Goal: Communication & Community: Answer question/provide support

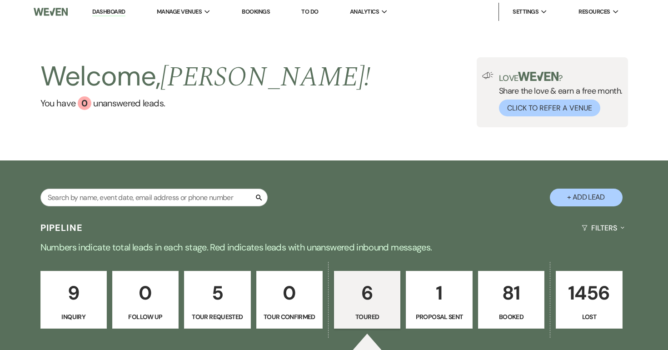
select select "5"
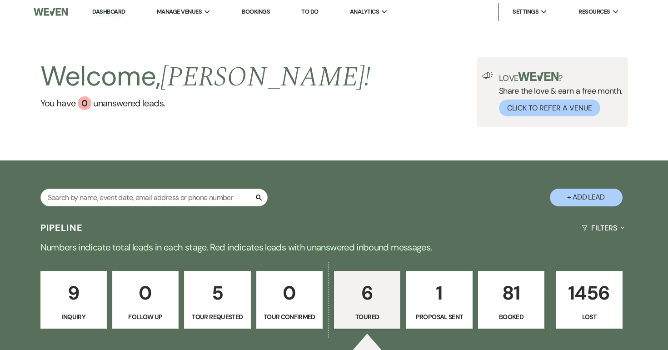
select select "5"
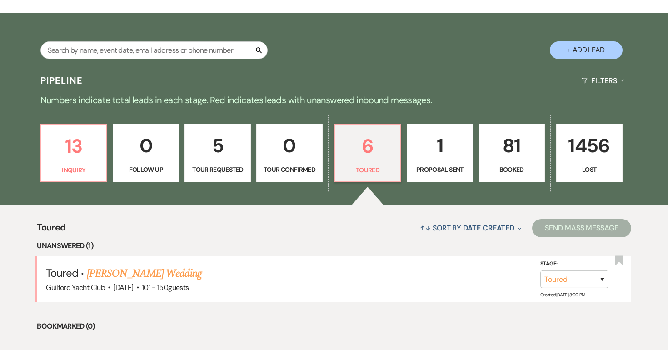
scroll to position [149, 0]
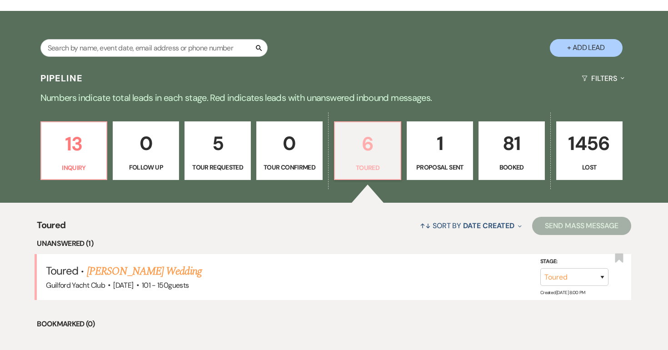
click at [362, 150] on p "6" at bounding box center [367, 144] width 55 height 30
click at [136, 268] on link "Julie Hajnal's Wedding" at bounding box center [144, 271] width 115 height 16
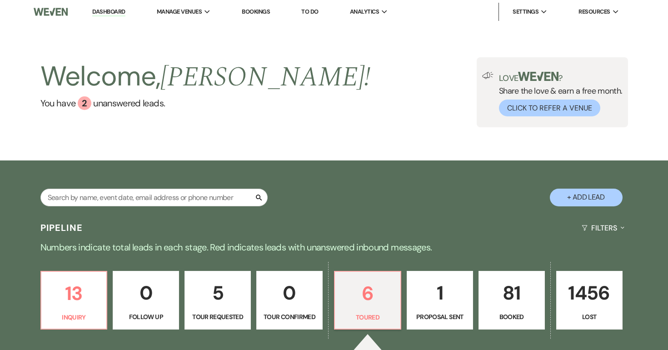
select select "5"
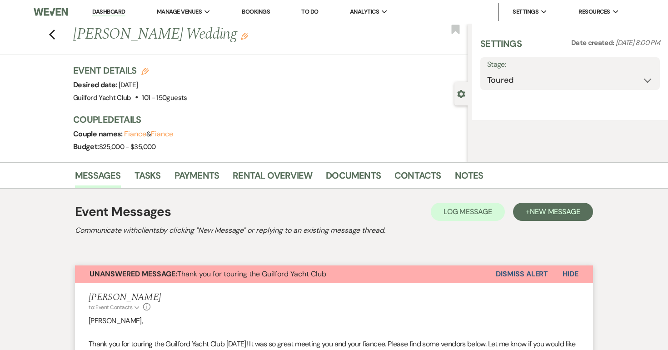
select select "2"
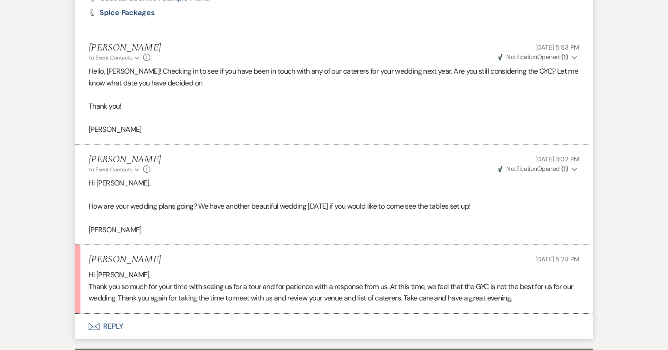
scroll to position [765, 0]
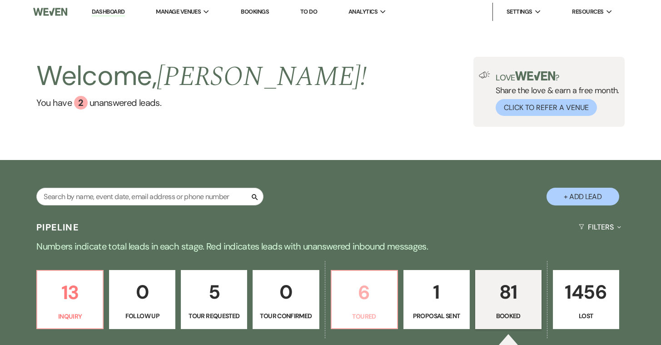
click at [360, 304] on p "6" at bounding box center [364, 292] width 55 height 30
select select "5"
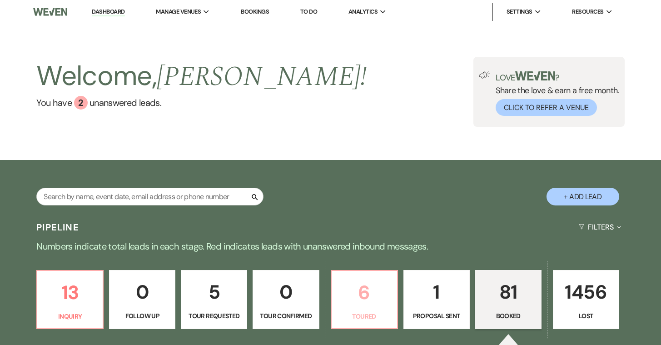
select select "5"
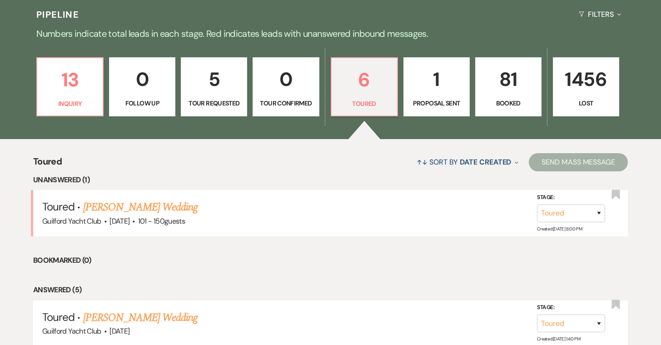
scroll to position [255, 0]
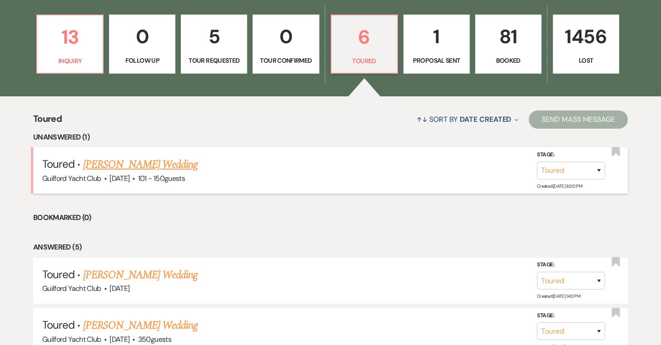
click at [159, 163] on link "Julie Hajnal's Wedding" at bounding box center [140, 164] width 115 height 16
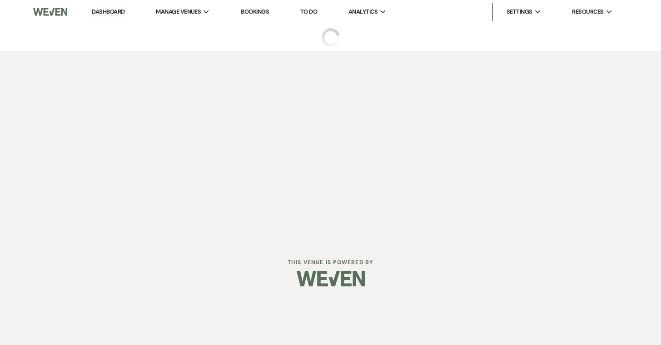
select select "5"
select select "2"
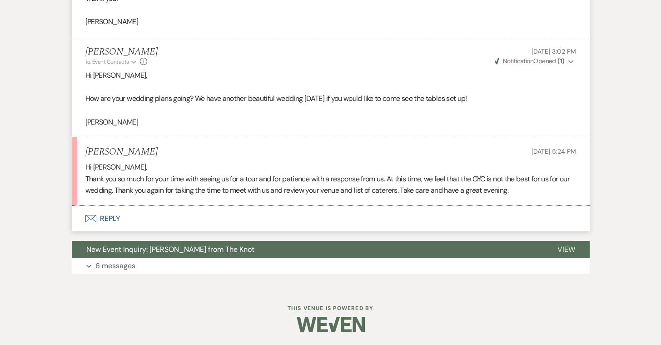
scroll to position [770, 0]
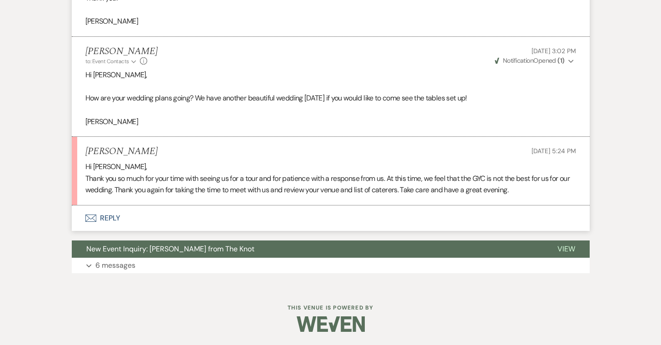
click at [114, 218] on button "Envelope Reply" at bounding box center [331, 217] width 518 height 25
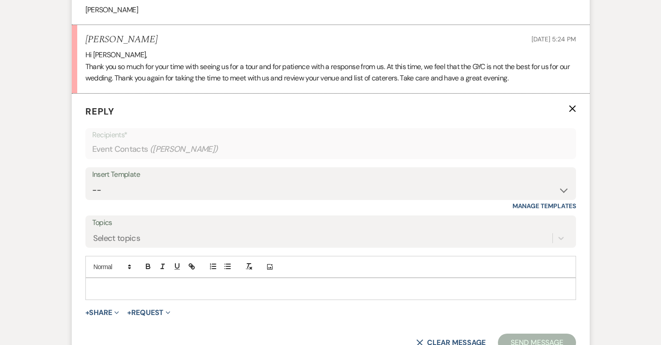
scroll to position [897, 0]
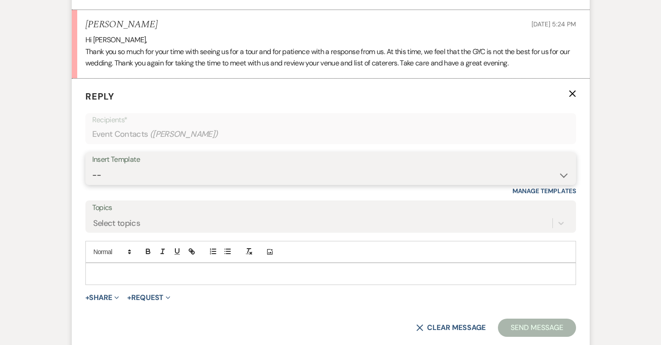
click at [179, 168] on select "-- Weven Planning Portal Introduction (Booked Events) Initial Inquiry Response …" at bounding box center [330, 175] width 477 height 18
select select "2213"
click at [92, 166] on select "-- Weven Planning Portal Introduction (Booked Events) Initial Inquiry Response …" at bounding box center [330, 175] width 477 height 18
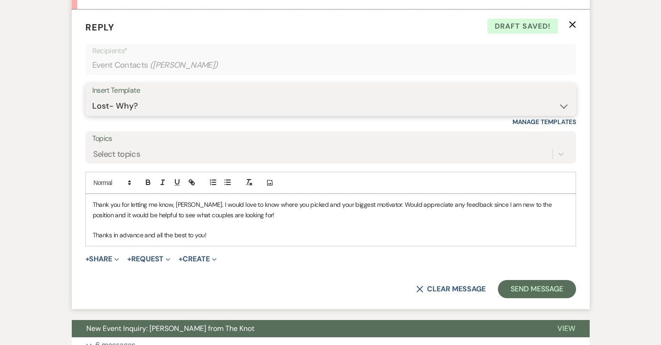
scroll to position [967, 0]
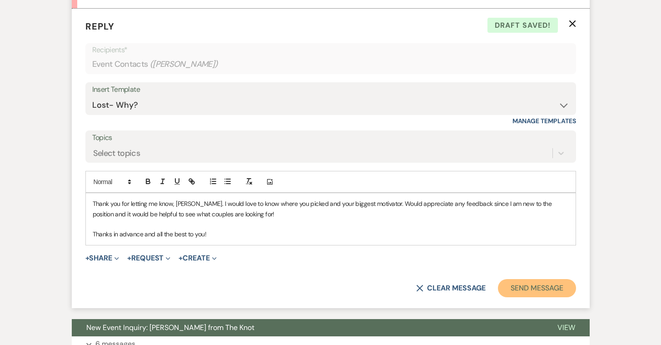
click at [521, 288] on button "Send Message" at bounding box center [537, 288] width 78 height 18
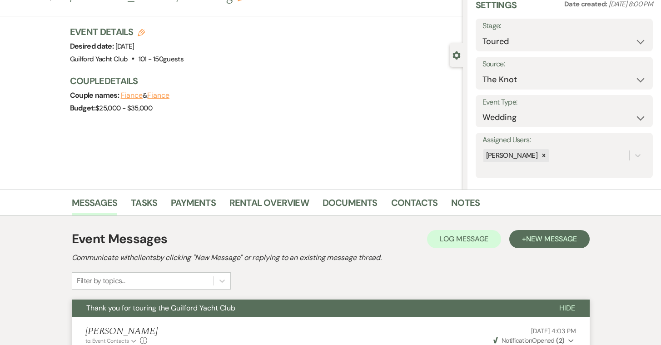
scroll to position [0, 0]
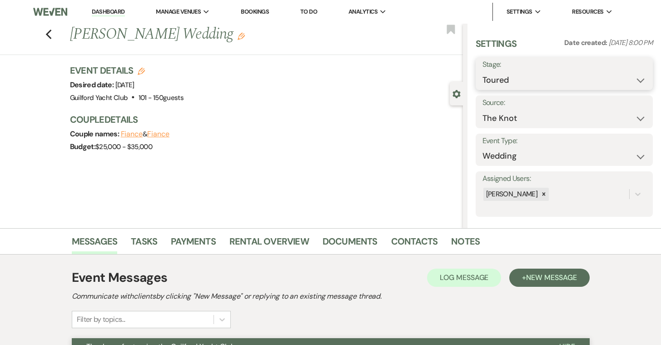
click at [527, 78] on select "Inquiry Follow Up Tour Requested Tour Confirmed Toured Proposal Sent Booked Lost" at bounding box center [564, 80] width 164 height 18
select select "8"
click at [482, 71] on select "Inquiry Follow Up Tour Requested Tour Confirmed Toured Proposal Sent Booked Lost" at bounding box center [564, 80] width 164 height 18
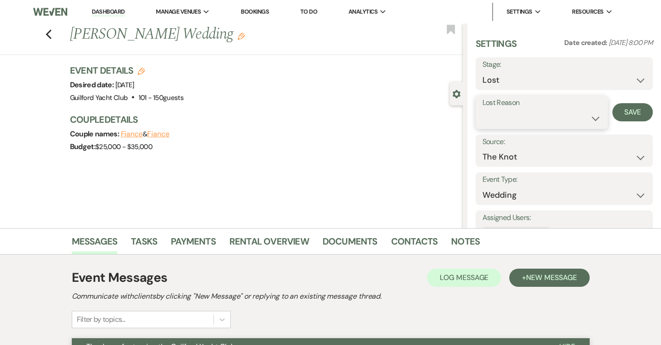
click at [517, 117] on select "Booked Elsewhere Budget Date Unavailable No Response Not a Good Match Capacity …" at bounding box center [541, 118] width 119 height 18
select select "6"
click at [482, 109] on select "Booked Elsewhere Budget Date Unavailable No Response Not a Good Match Capacity …" at bounding box center [541, 118] width 119 height 18
click at [633, 111] on button "Save" at bounding box center [632, 112] width 40 height 18
click at [48, 34] on use "button" at bounding box center [48, 35] width 6 height 10
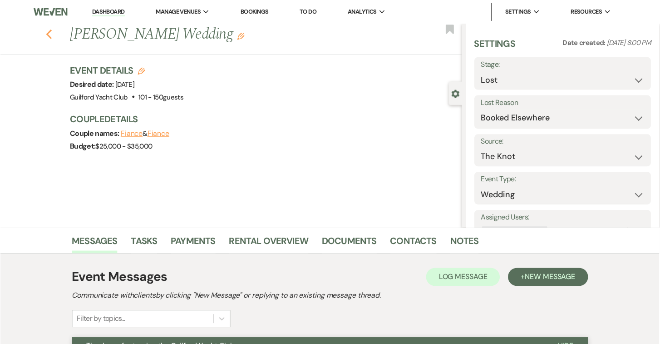
scroll to position [255, 0]
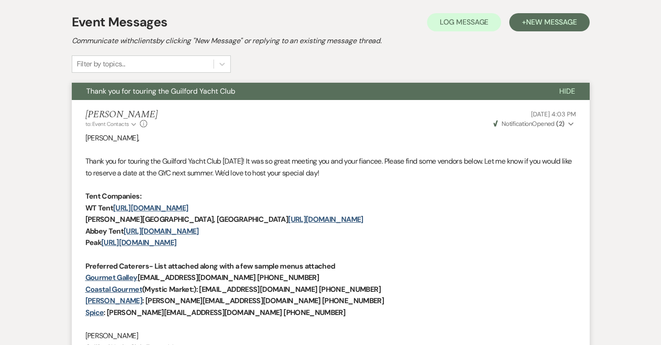
select select "5"
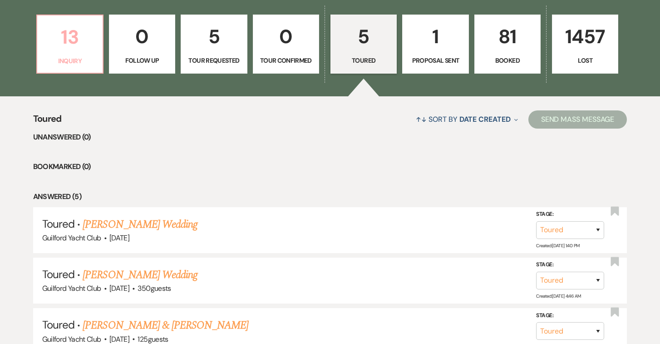
click at [83, 55] on link "13 Inquiry" at bounding box center [69, 44] width 67 height 59
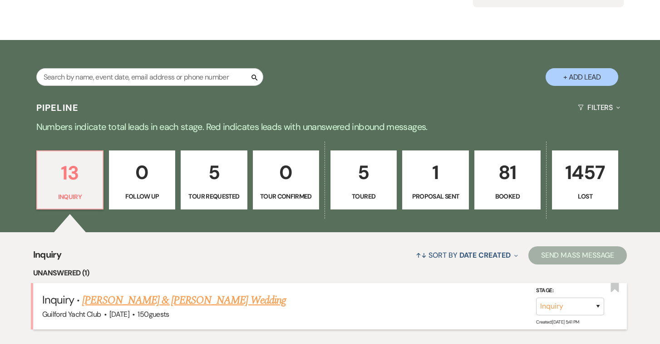
scroll to position [255, 0]
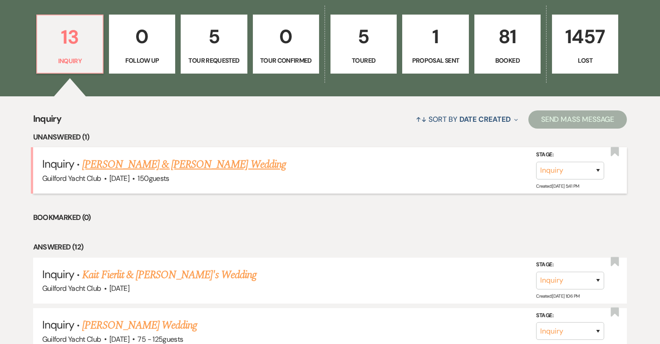
click at [134, 163] on link "[PERSON_NAME] & [PERSON_NAME] Wedding" at bounding box center [183, 164] width 203 height 16
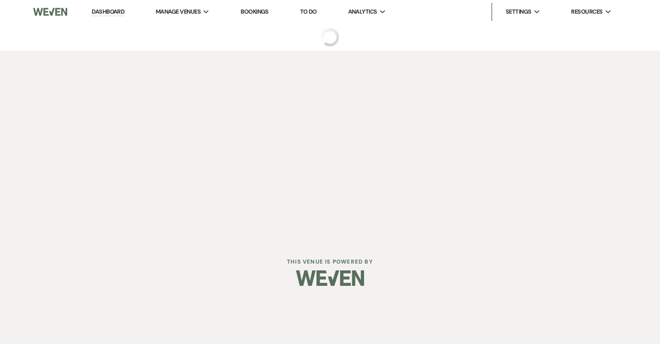
select select "5"
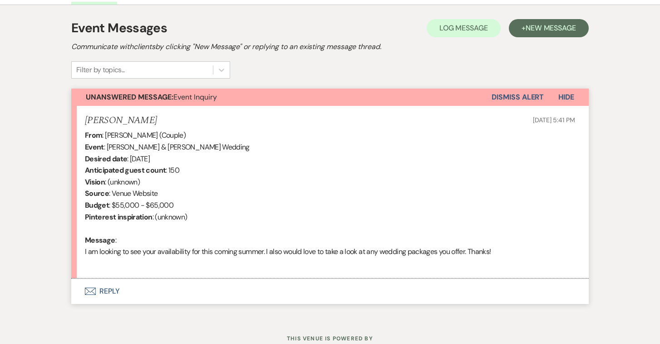
scroll to position [282, 0]
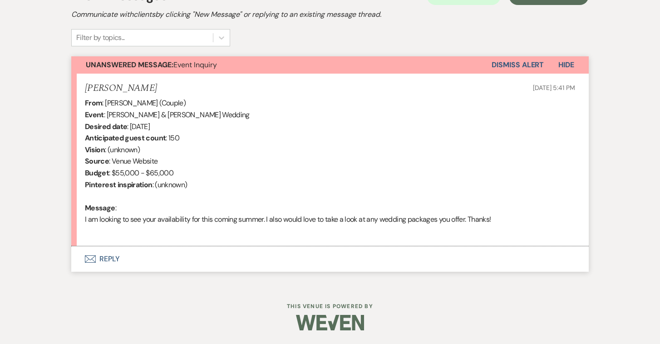
click at [110, 259] on button "Envelope Reply" at bounding box center [330, 258] width 518 height 25
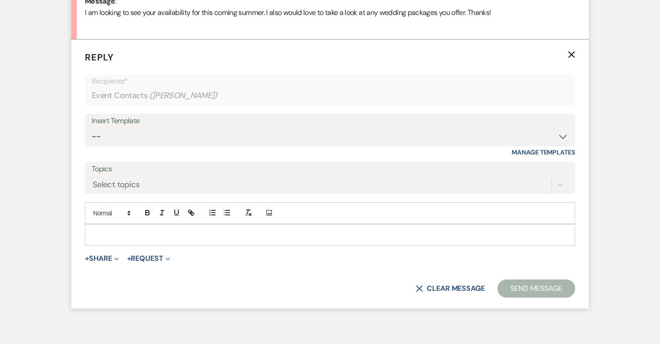
scroll to position [491, 0]
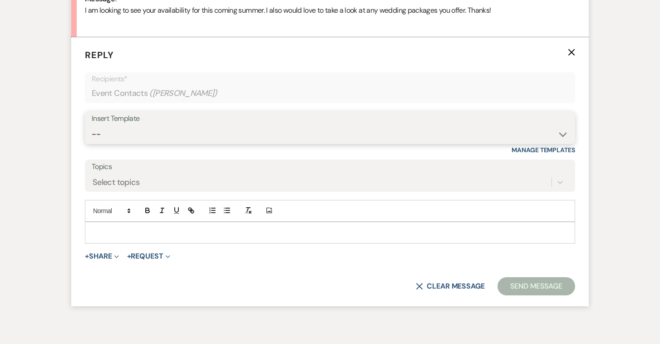
click at [122, 136] on select "-- Weven Planning Portal Introduction (Booked Events) Initial Inquiry Response …" at bounding box center [330, 134] width 477 height 18
select select "2020"
click at [92, 125] on select "-- Weven Planning Portal Introduction (Booked Events) Initial Inquiry Response …" at bounding box center [330, 134] width 477 height 18
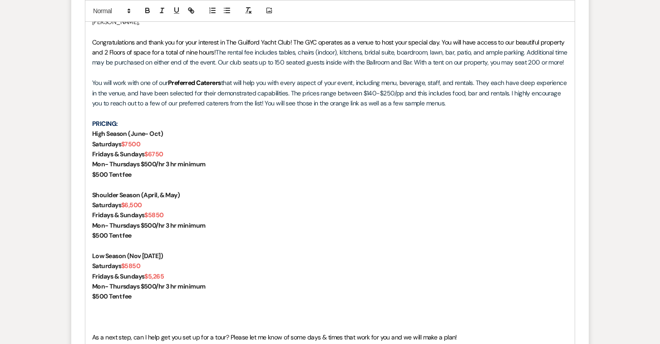
scroll to position [735, 0]
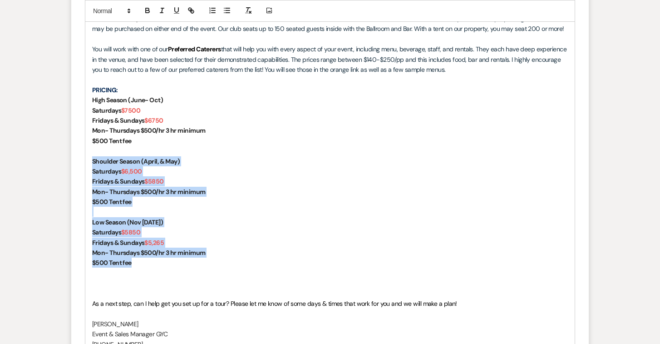
drag, startPoint x: 149, startPoint y: 263, endPoint x: 87, endPoint y: 159, distance: 121.6
click at [87, 159] on div "AnnElise, Congratulations and thank you for your interest in The Guilford Yacht…" at bounding box center [330, 166] width 490 height 377
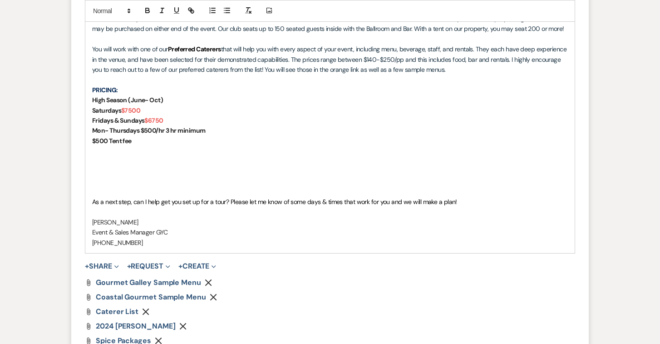
click at [98, 188] on p at bounding box center [330, 192] width 476 height 10
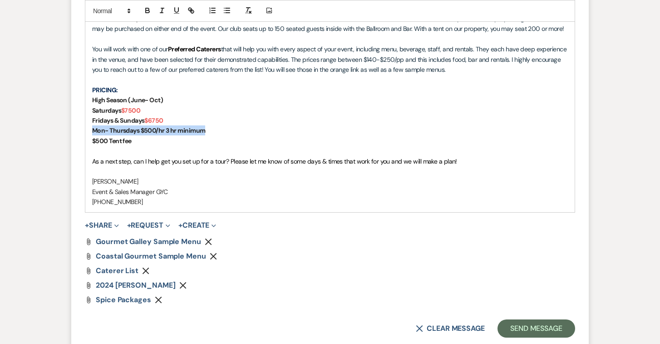
drag, startPoint x: 207, startPoint y: 131, endPoint x: 83, endPoint y: 133, distance: 124.0
click at [83, 133] on form "Reply X Saving draft... Recipients* Event Contacts ( AnnElise Brookins ) Insert…" at bounding box center [330, 70] width 518 height 555
click at [194, 289] on div "Attach File 2024 David Alan Packages Remove" at bounding box center [330, 285] width 491 height 7
click at [187, 285] on icon "Remove" at bounding box center [182, 285] width 7 height 7
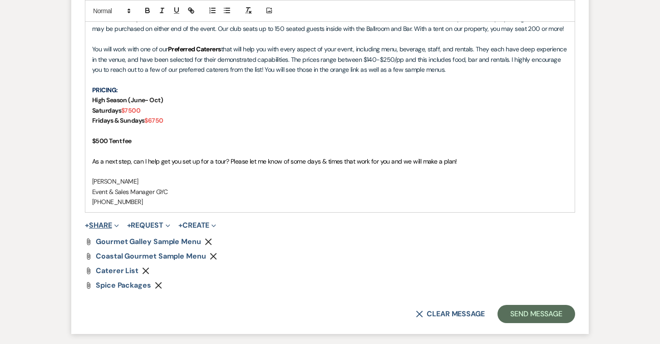
click at [109, 223] on button "+ Share Expand" at bounding box center [102, 225] width 34 height 7
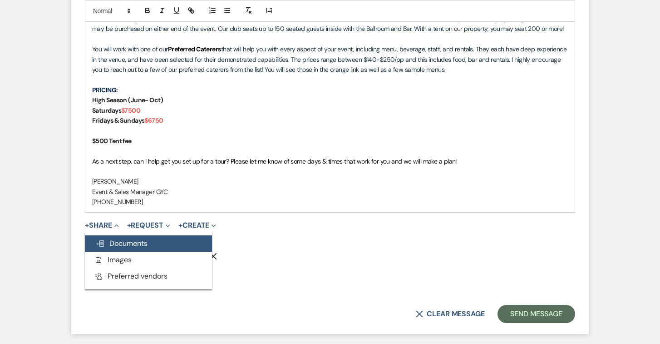
click at [115, 238] on button "Doc Upload Documents" at bounding box center [148, 243] width 127 height 16
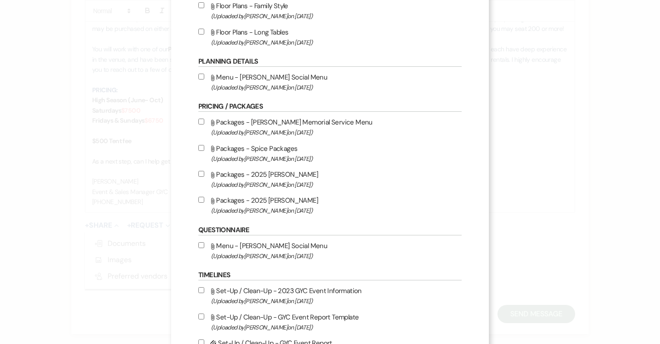
scroll to position [364, 0]
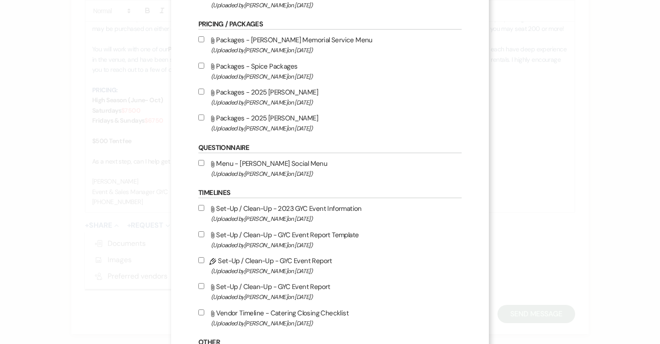
click at [203, 120] on input "Attach File Packages - 2025 David Alan (Uploaded by Alison Wehrle on Mar 2nd, 2…" at bounding box center [201, 117] width 6 height 6
checkbox input "true"
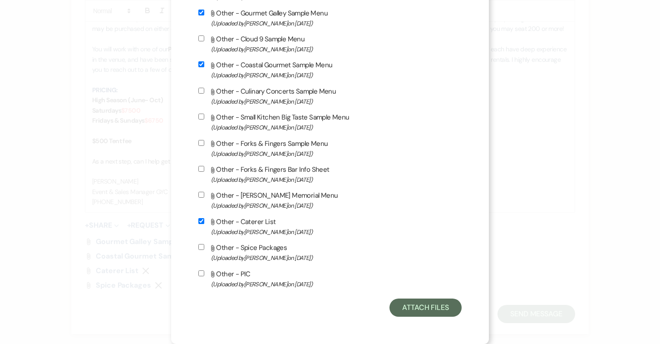
scroll to position [742, 0]
click at [427, 303] on button "Attach Files" at bounding box center [426, 307] width 72 height 18
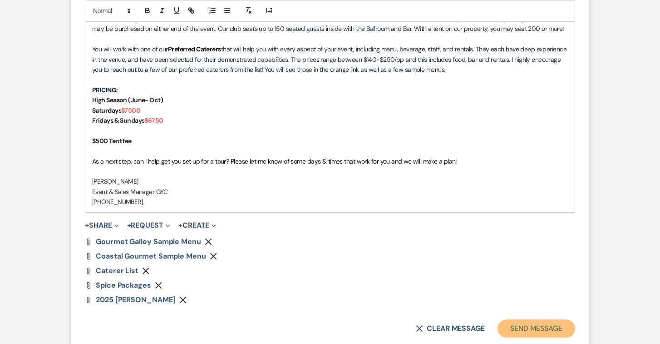
click at [523, 322] on button "Send Message" at bounding box center [537, 328] width 78 height 18
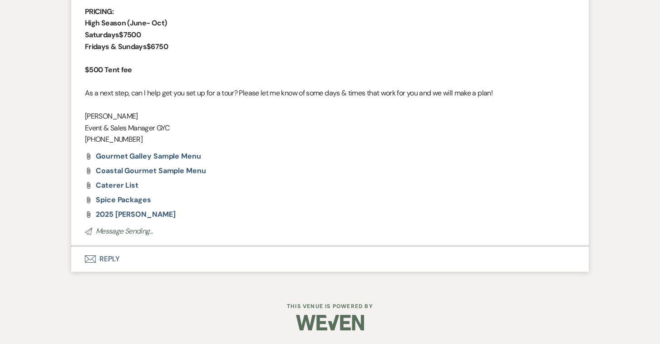
scroll to position [0, 0]
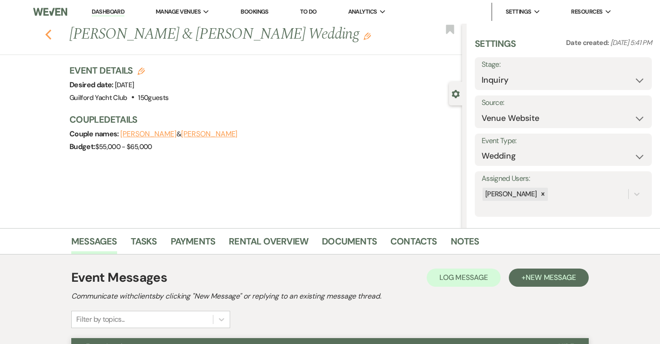
click at [48, 34] on icon "Previous" at bounding box center [48, 34] width 7 height 11
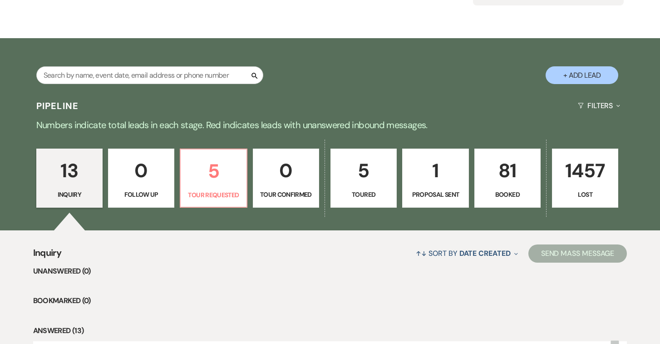
scroll to position [168, 0]
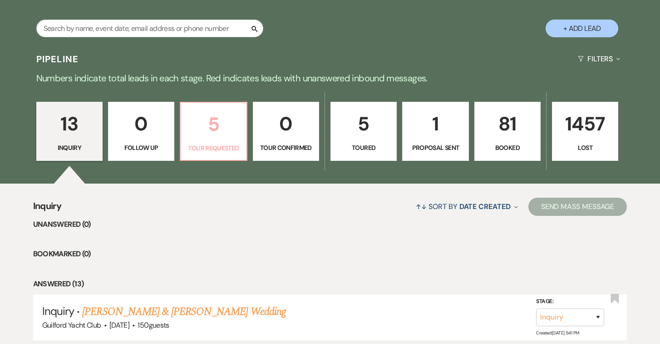
click at [223, 137] on p "5" at bounding box center [213, 124] width 55 height 30
select select "2"
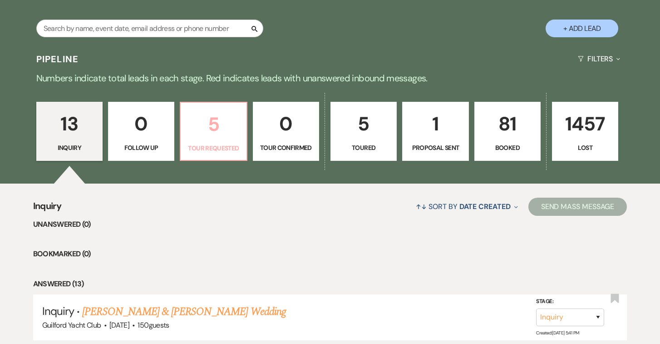
select select "2"
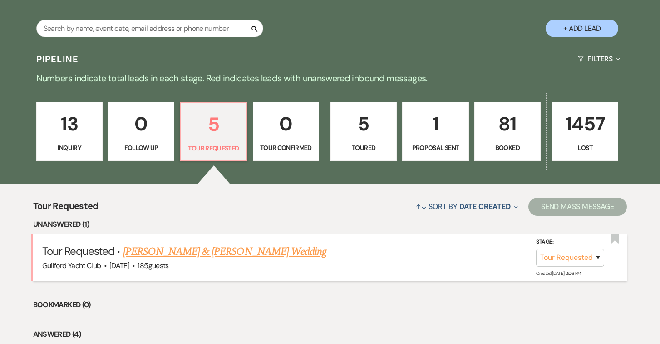
click at [259, 255] on link "[PERSON_NAME] & [PERSON_NAME] Wedding" at bounding box center [224, 251] width 203 height 16
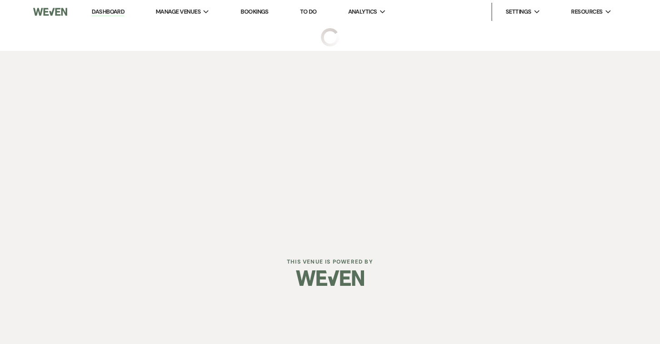
select select "2"
select select "5"
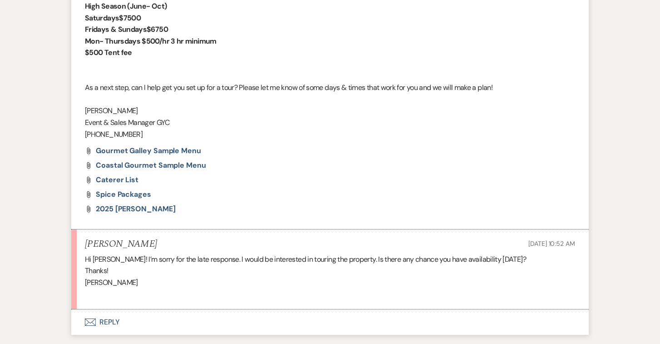
scroll to position [774, 0]
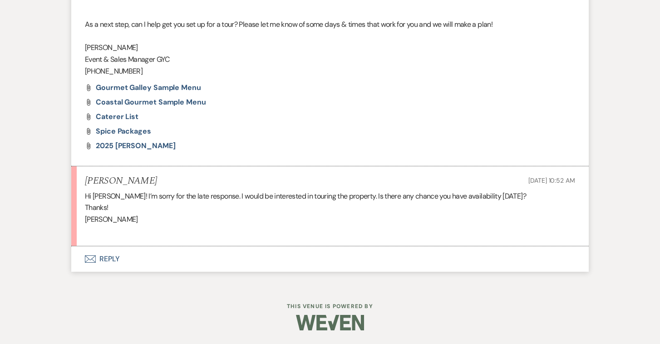
click at [110, 261] on button "Envelope Reply" at bounding box center [330, 258] width 518 height 25
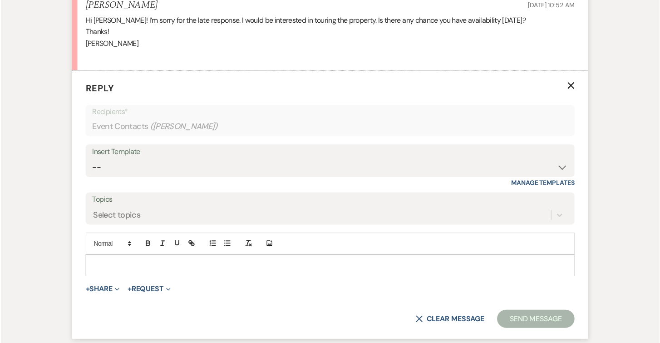
scroll to position [942, 0]
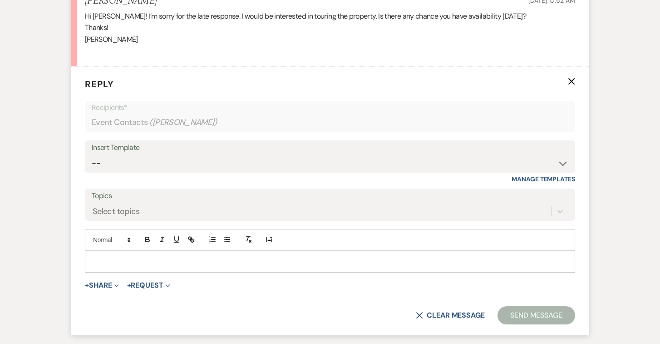
click at [106, 267] on p at bounding box center [330, 262] width 476 height 10
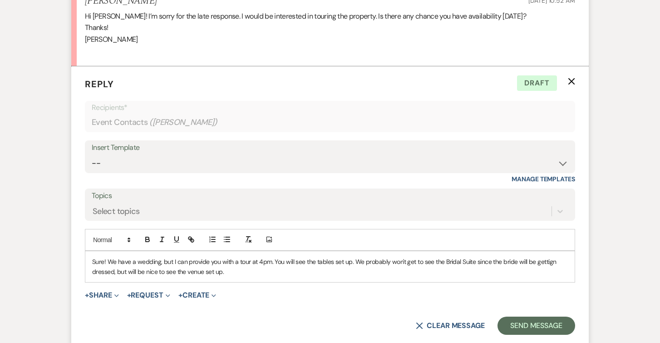
click at [549, 276] on p "Sure! We have a wedding, but I can provide you with a tour at 4pm. You will see…" at bounding box center [330, 267] width 476 height 20
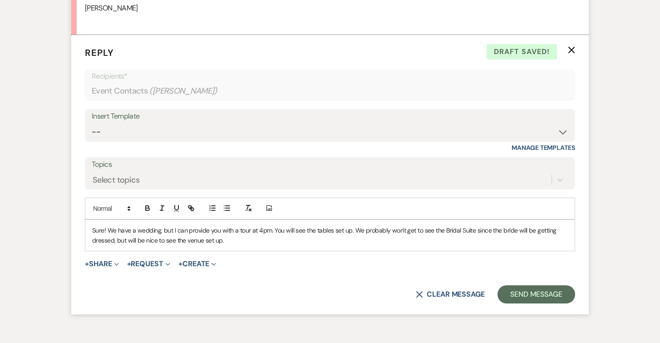
scroll to position [977, 0]
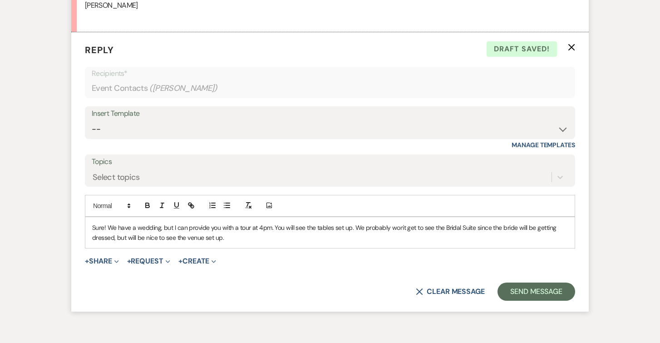
click at [247, 243] on p "Sure! We have a wedding, but I can provide you with a tour at 4pm. You will see…" at bounding box center [330, 233] width 476 height 20
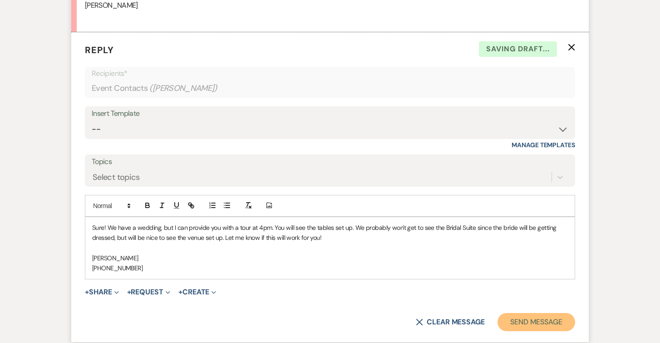
click at [554, 325] on button "Send Message" at bounding box center [537, 322] width 78 height 18
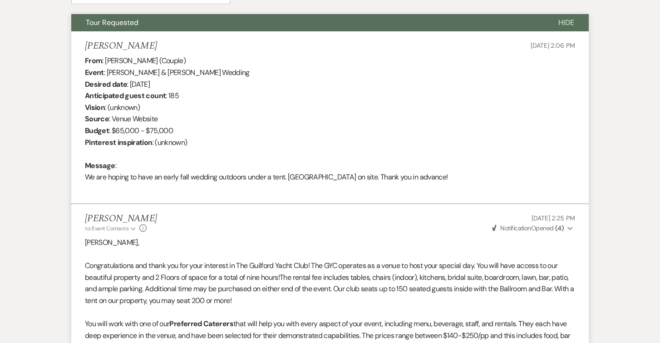
scroll to position [0, 0]
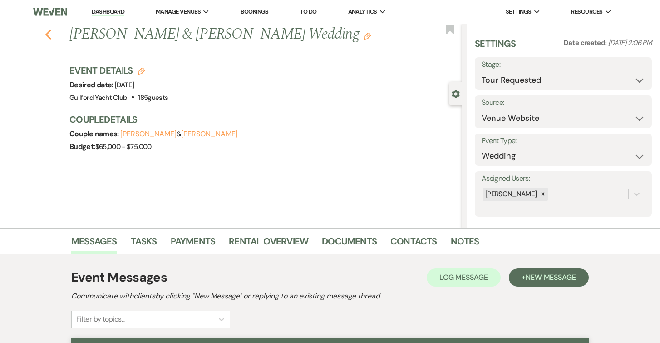
click at [50, 37] on icon "Previous" at bounding box center [48, 34] width 7 height 11
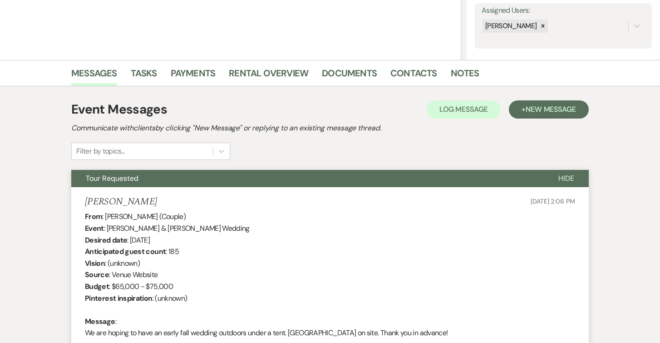
select select "2"
